Goal: Information Seeking & Learning: Learn about a topic

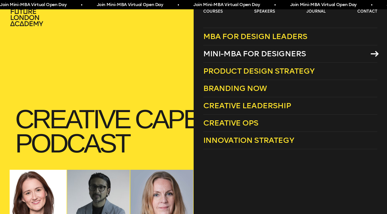
click at [219, 54] on span "Mini-MBA for Designers" at bounding box center [254, 53] width 103 height 9
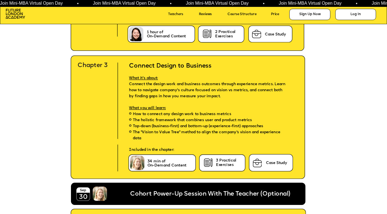
scroll to position [1467, 0]
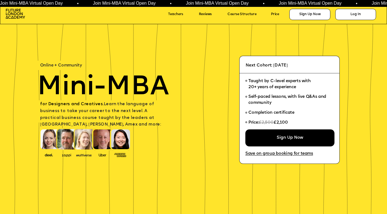
scroll to position [1467, 0]
